Goal: Check status: Check status

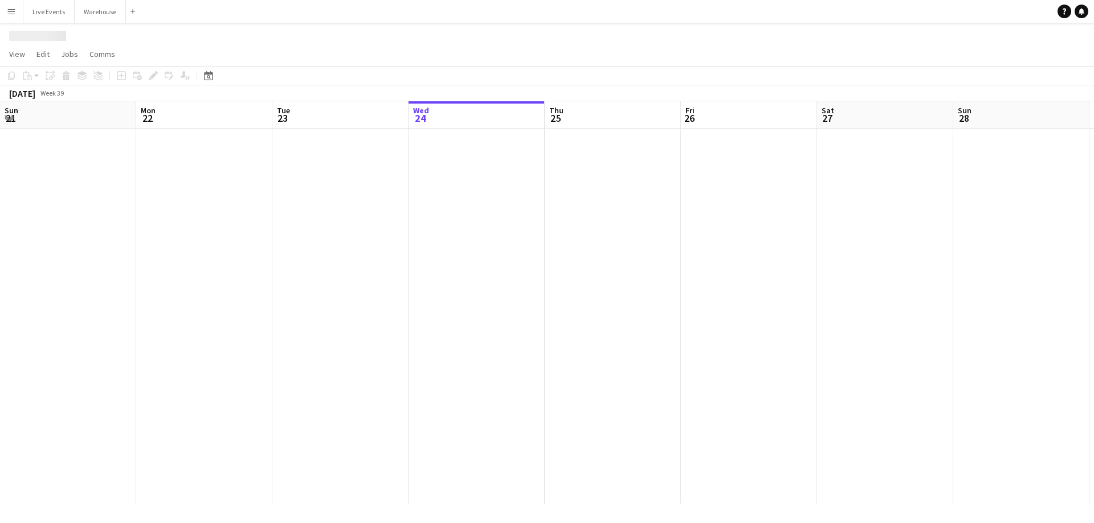
scroll to position [0, 272]
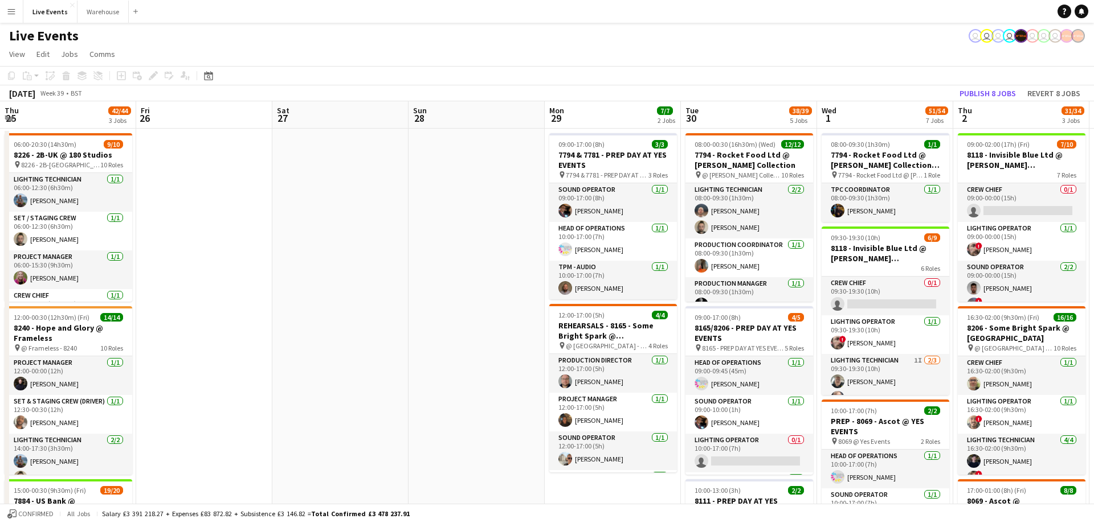
drag, startPoint x: 647, startPoint y: 108, endPoint x: 381, endPoint y: 122, distance: 266.4
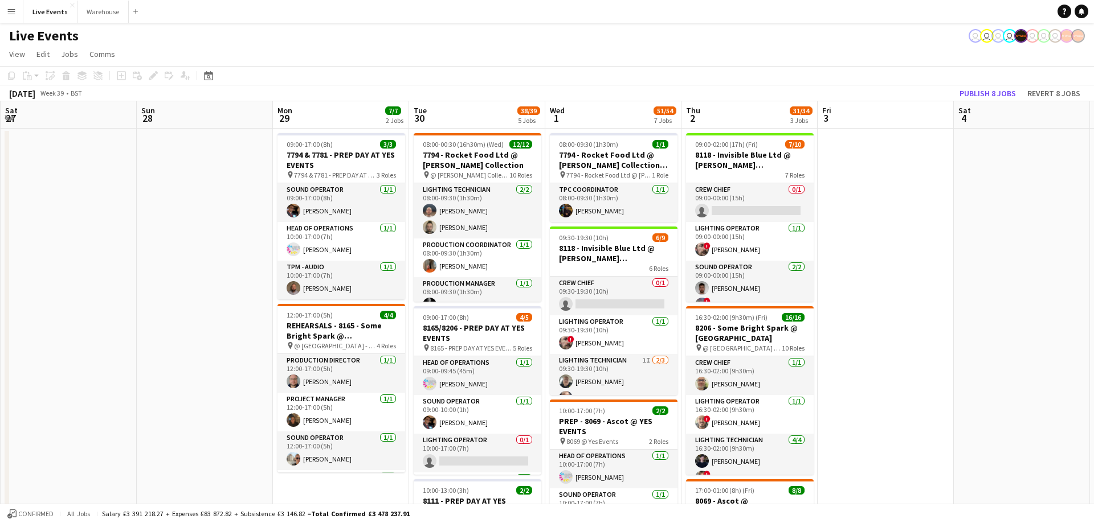
drag, startPoint x: 775, startPoint y: 108, endPoint x: 367, endPoint y: 97, distance: 408.6
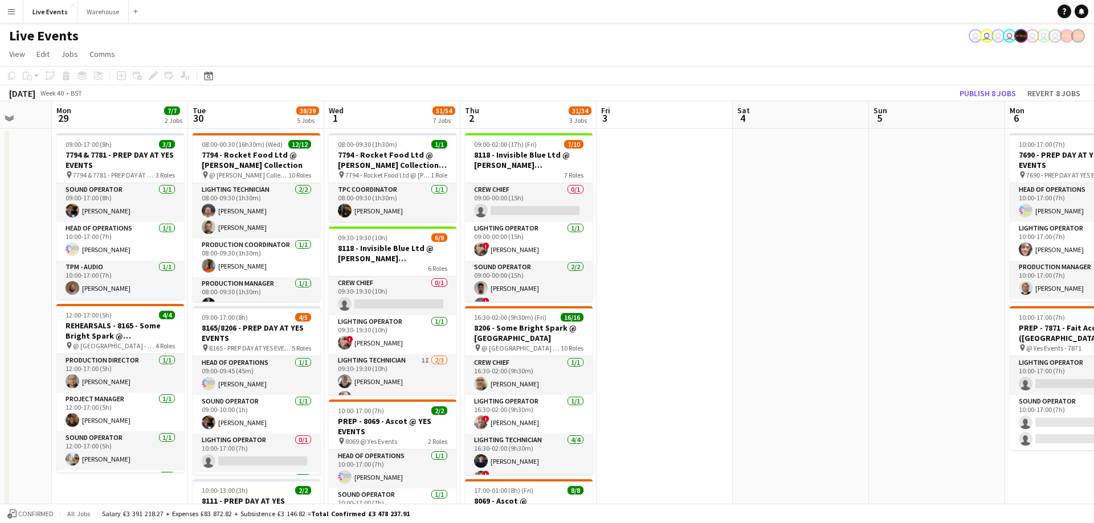
drag, startPoint x: 916, startPoint y: 116, endPoint x: 365, endPoint y: 112, distance: 551.4
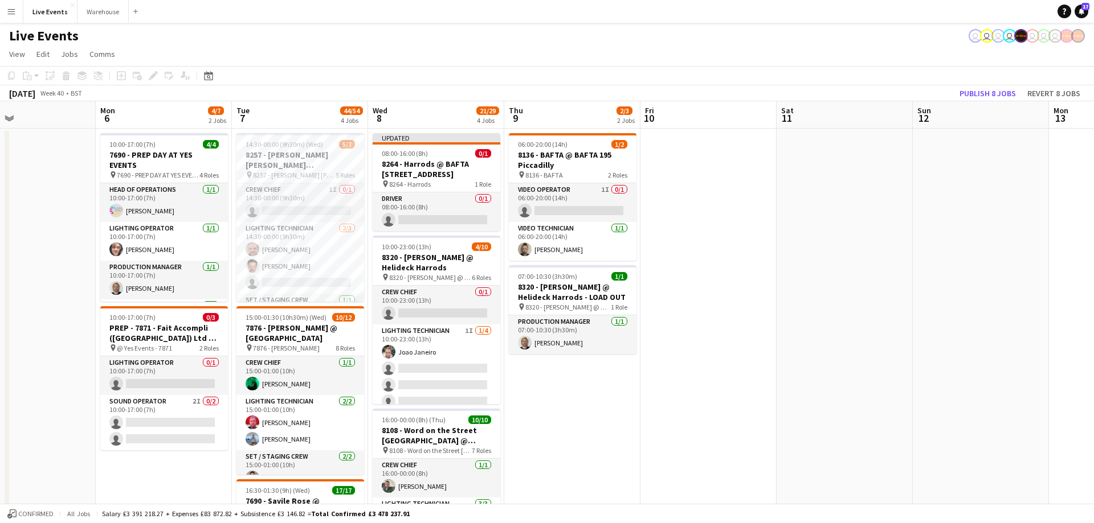
scroll to position [0, 452]
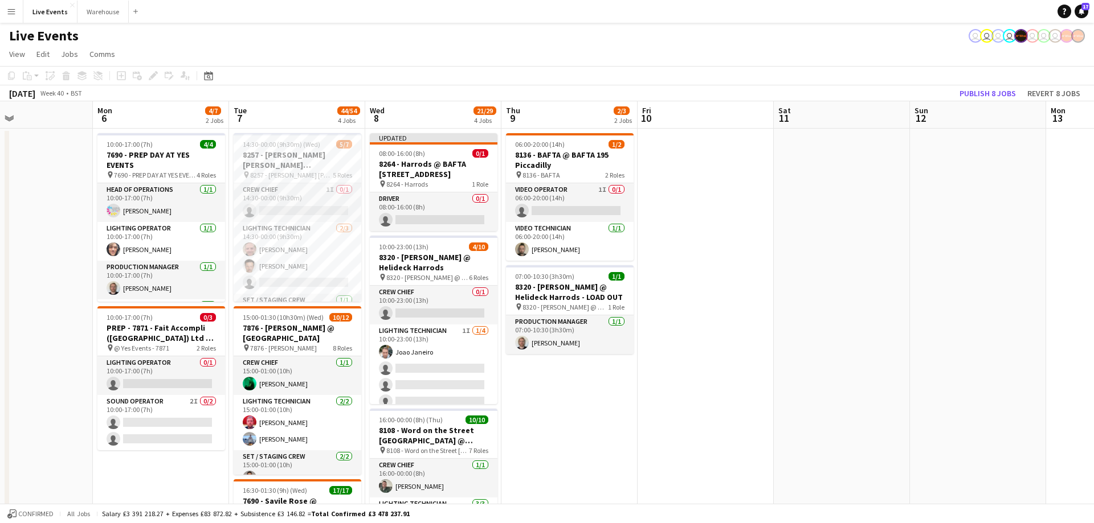
drag, startPoint x: 734, startPoint y: 121, endPoint x: 700, endPoint y: 119, distance: 34.8
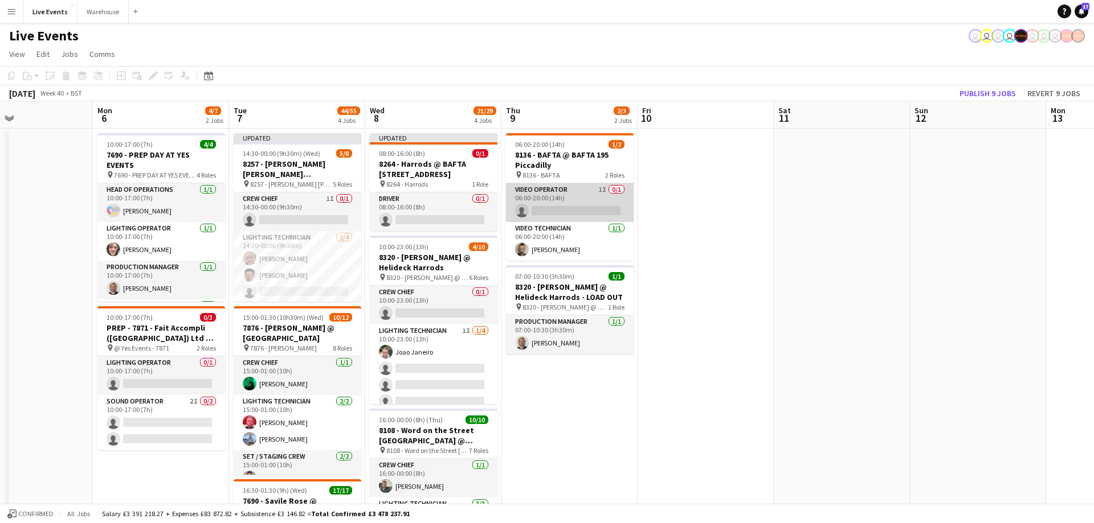
click at [590, 210] on app-card-role "Video Operator 1I 0/1 06:00-20:00 (14h) single-neutral-actions" at bounding box center [570, 202] width 128 height 39
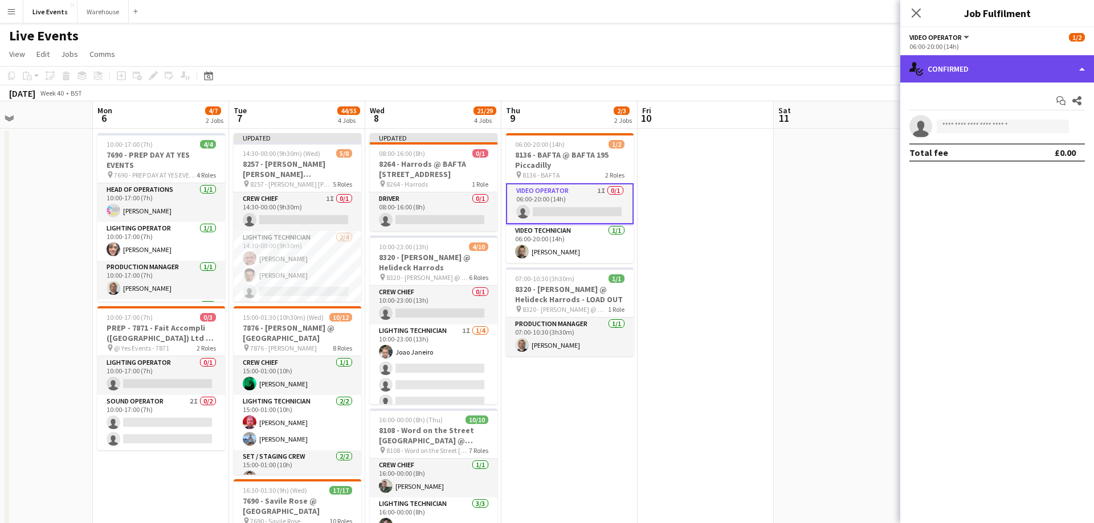
click at [1033, 77] on div "single-neutral-actions-check-2 Confirmed" at bounding box center [997, 68] width 194 height 27
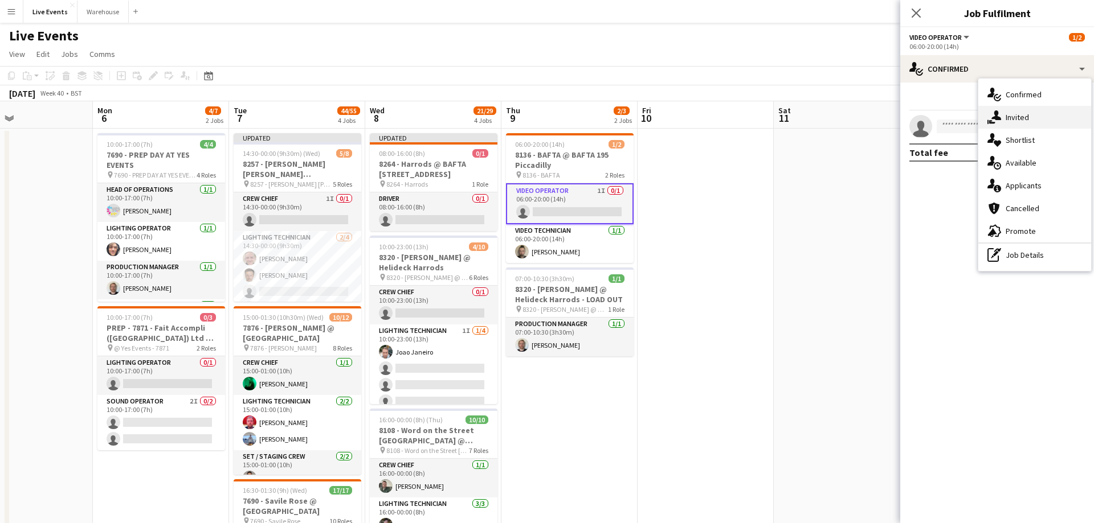
click at [1019, 116] on span "Invited" at bounding box center [1016, 117] width 23 height 10
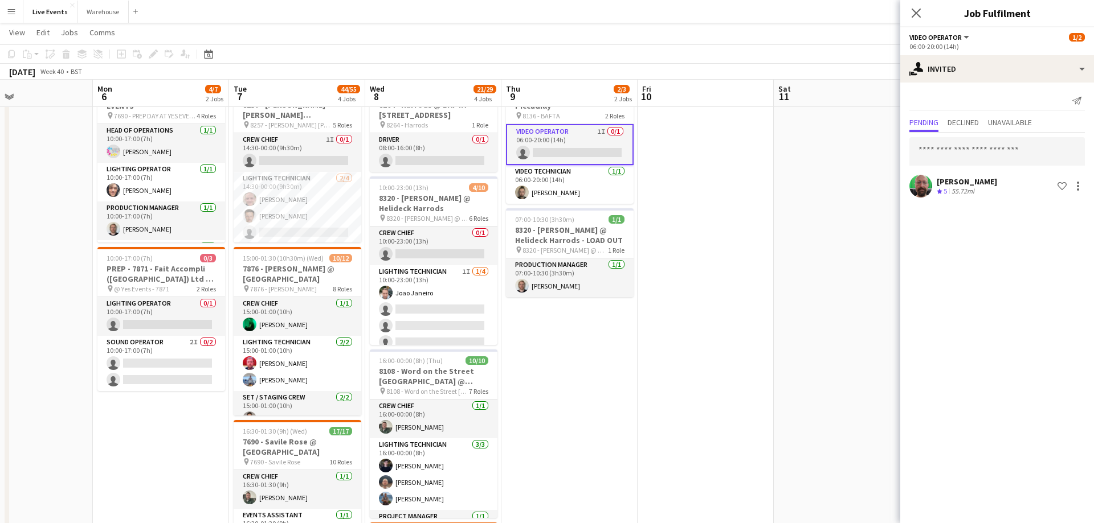
scroll to position [0, 0]
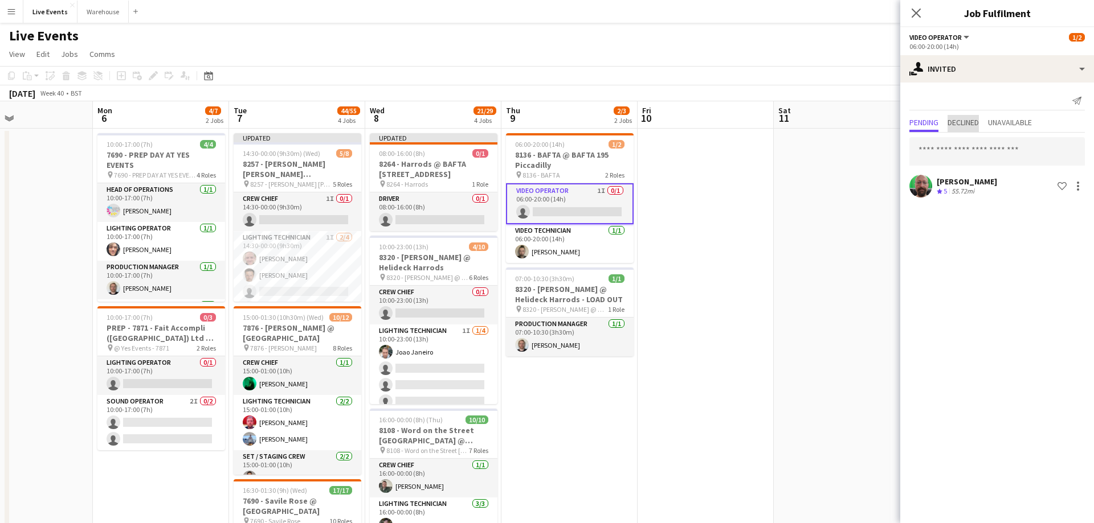
click at [975, 126] on span "Declined" at bounding box center [962, 122] width 31 height 8
click at [1016, 128] on span "Unavailable" at bounding box center [1010, 123] width 44 height 17
click at [923, 123] on span "Pending" at bounding box center [923, 122] width 29 height 8
